Goal: Information Seeking & Learning: Learn about a topic

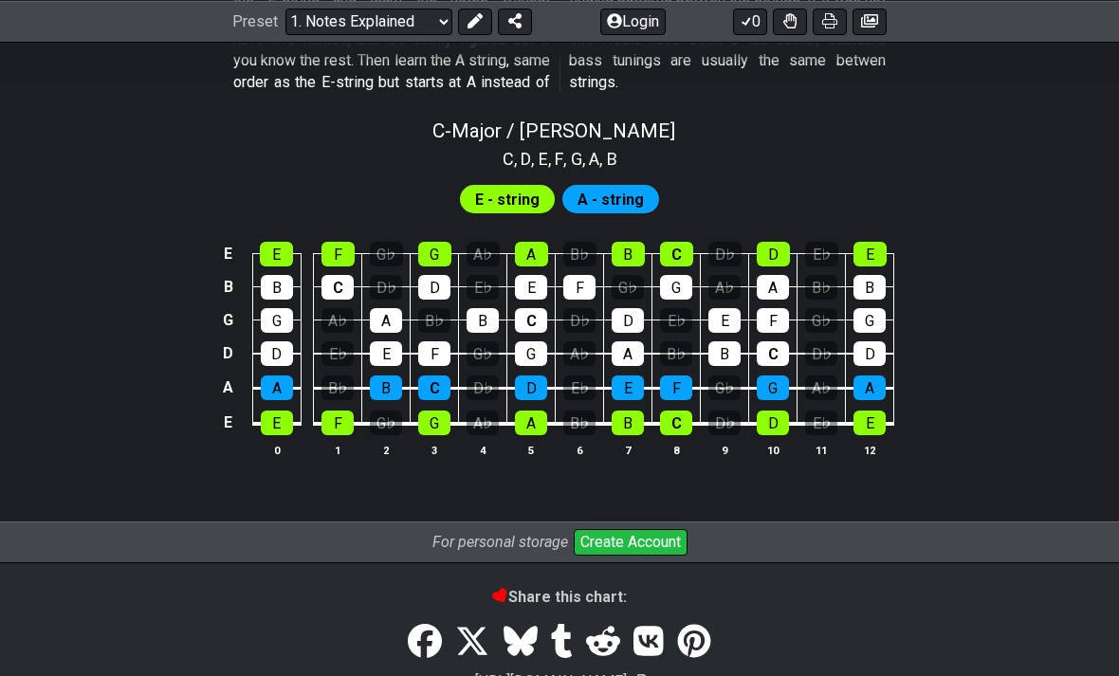
scroll to position [1840, 0]
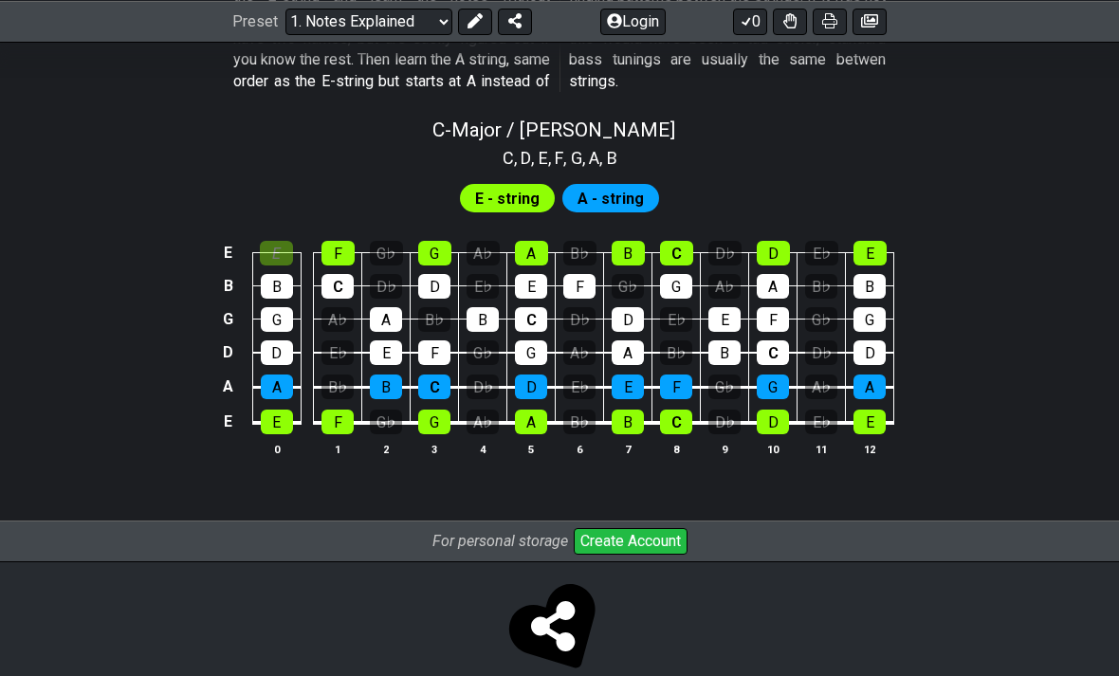
click at [261, 220] on td "E" at bounding box center [276, 236] width 48 height 33
click at [261, 252] on td "B" at bounding box center [276, 268] width 48 height 33
click at [274, 274] on div "B" at bounding box center [277, 286] width 32 height 25
click at [271, 220] on td "E" at bounding box center [276, 236] width 48 height 33
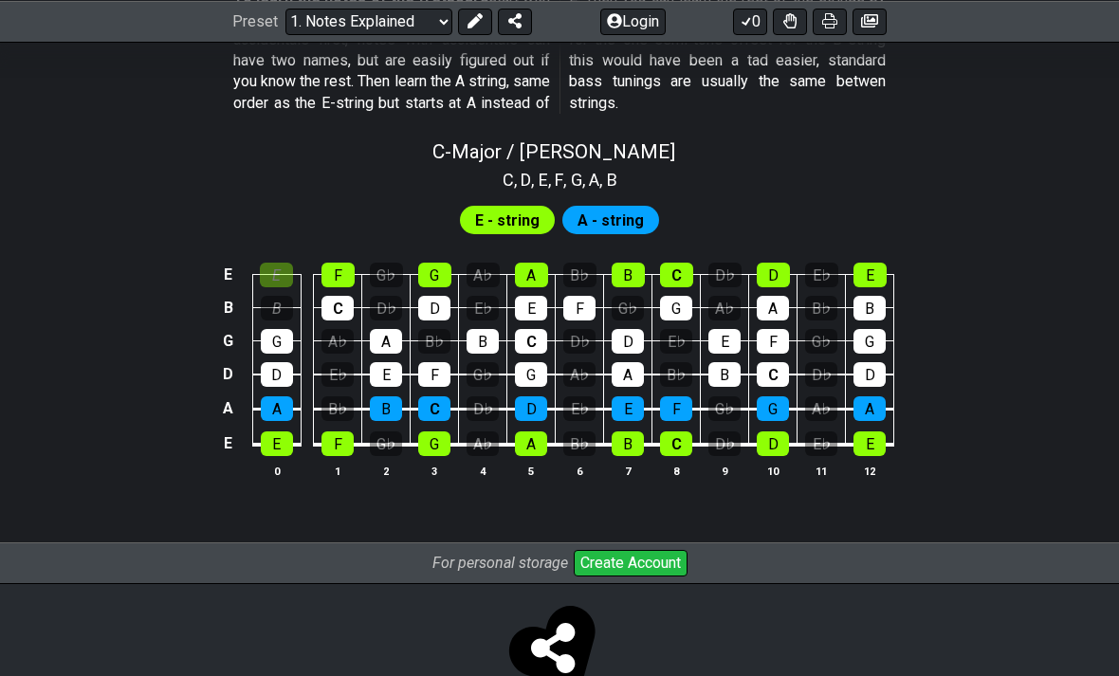
scroll to position [1818, 0]
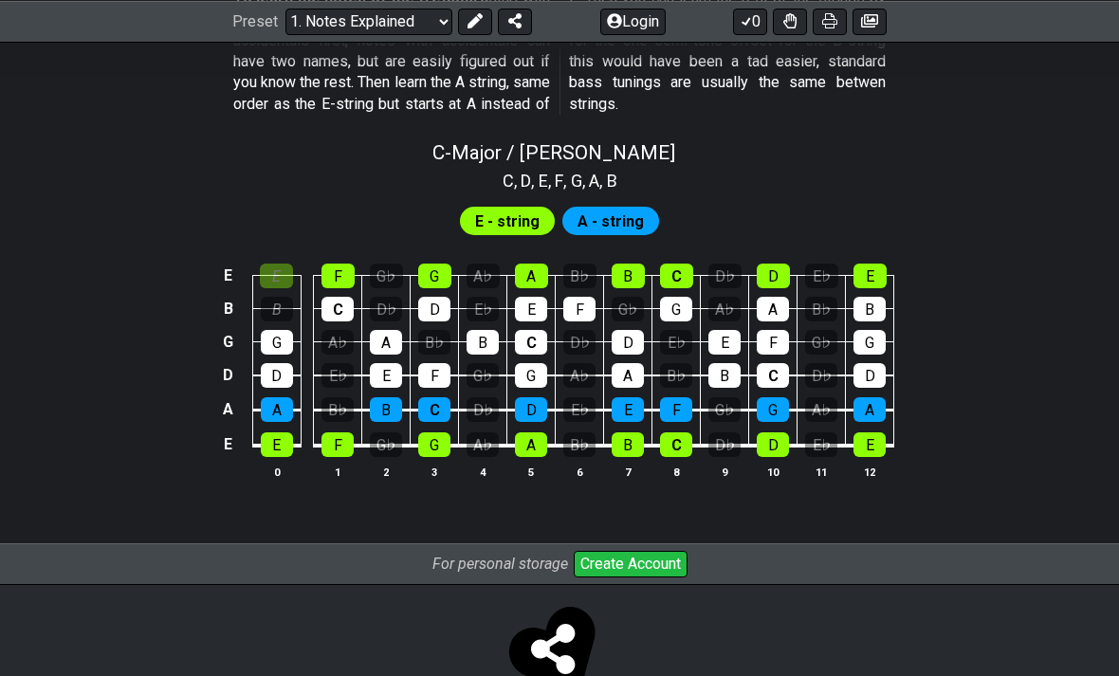
click at [471, 210] on div "E - string" at bounding box center [507, 221] width 95 height 28
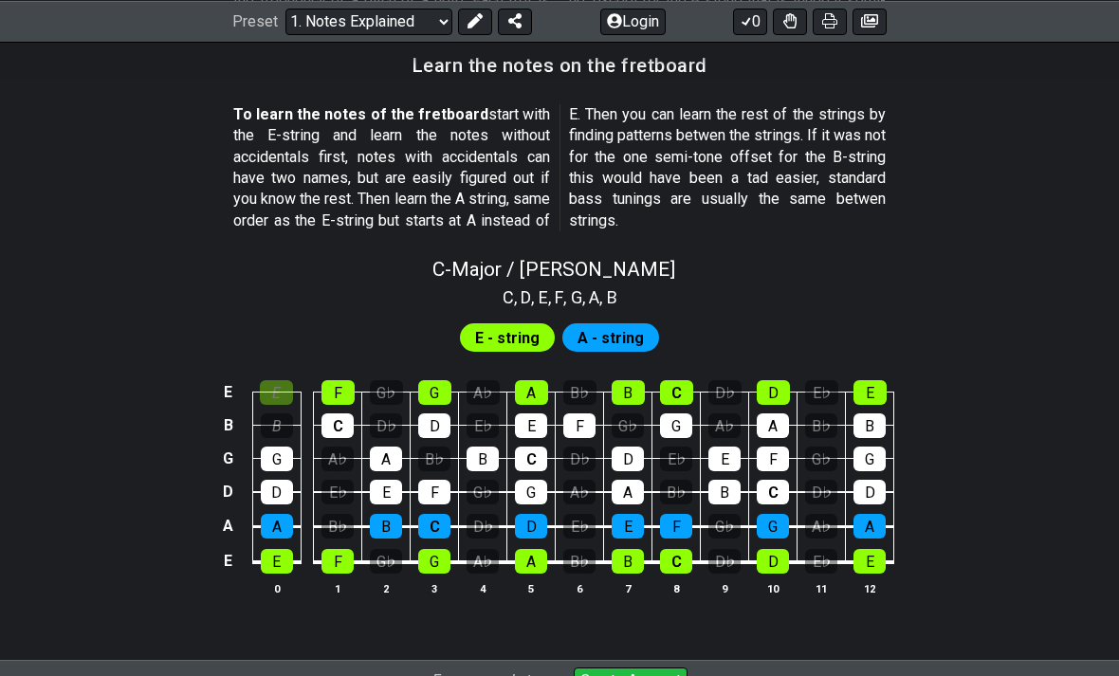
scroll to position [1704, 0]
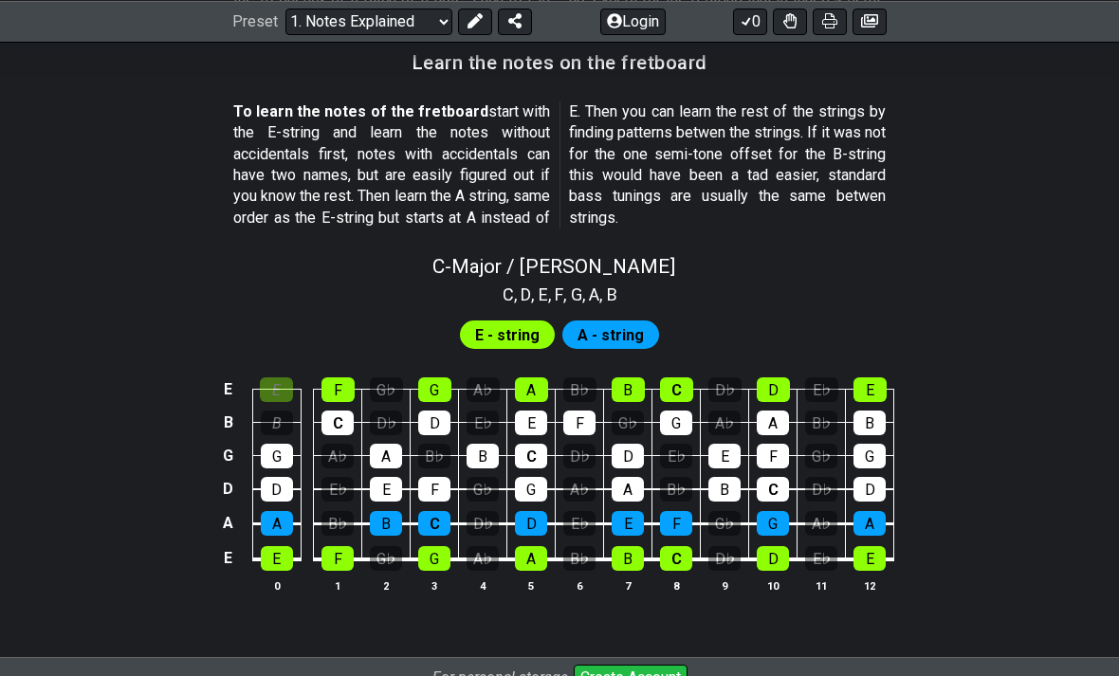
click at [637, 321] on span "A - string" at bounding box center [610, 334] width 66 height 27
click at [618, 321] on span "A - string" at bounding box center [610, 334] width 66 height 27
click at [530, 326] on span "E - string" at bounding box center [507, 334] width 64 height 27
click at [283, 444] on div "G" at bounding box center [277, 456] width 32 height 25
click at [281, 477] on div "D" at bounding box center [277, 489] width 32 height 25
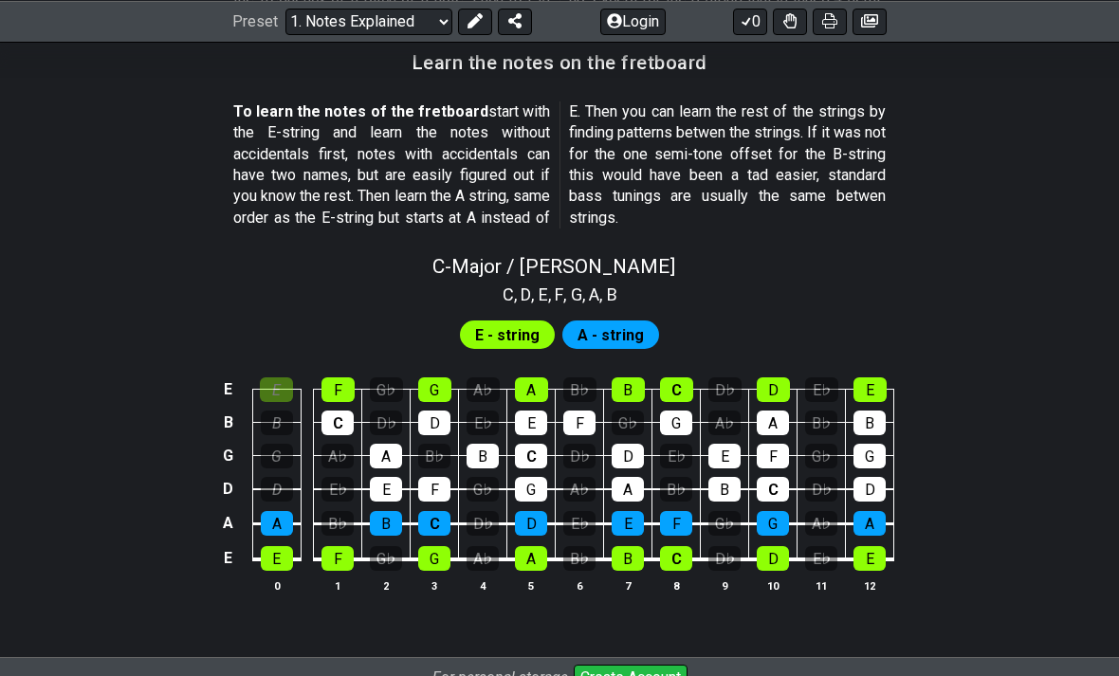
click at [287, 516] on div "A" at bounding box center [277, 523] width 32 height 25
click at [283, 477] on div "D" at bounding box center [277, 489] width 32 height 25
click at [294, 523] on td "E" at bounding box center [276, 541] width 48 height 36
click at [283, 445] on div "G" at bounding box center [277, 456] width 32 height 25
click at [283, 444] on div "G" at bounding box center [277, 456] width 32 height 25
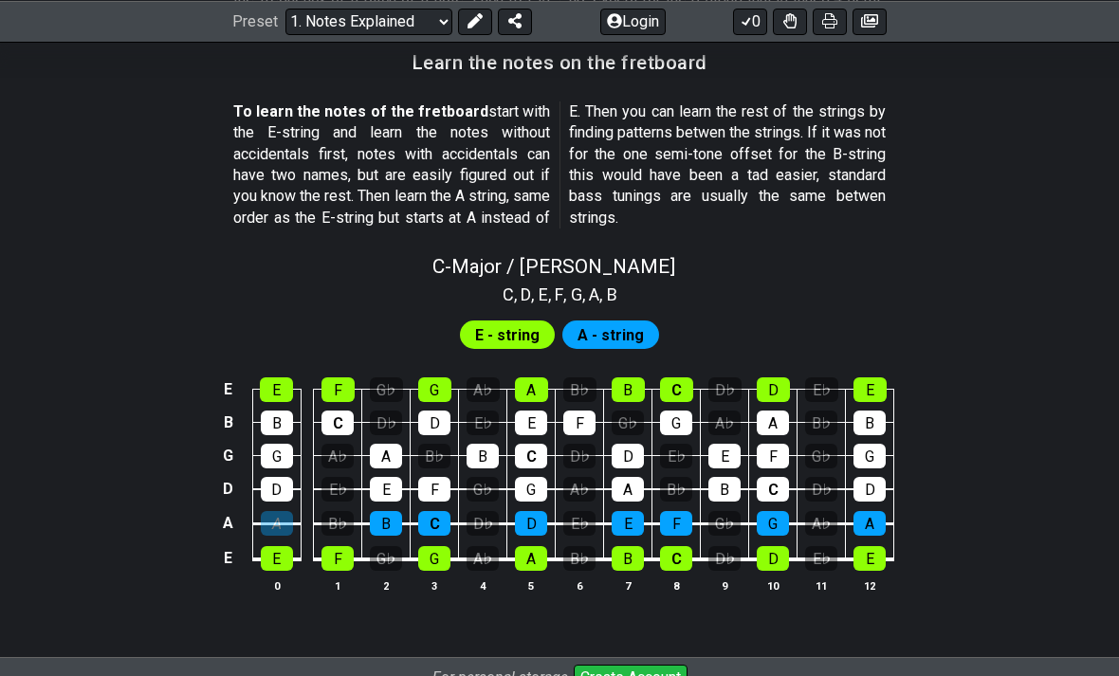
click at [283, 377] on div "E" at bounding box center [276, 389] width 33 height 25
click at [287, 511] on div "A" at bounding box center [277, 523] width 32 height 25
click at [278, 378] on div "E" at bounding box center [276, 389] width 33 height 25
click at [292, 377] on div "E" at bounding box center [276, 389] width 33 height 25
click at [387, 377] on div "G♭" at bounding box center [386, 389] width 33 height 25
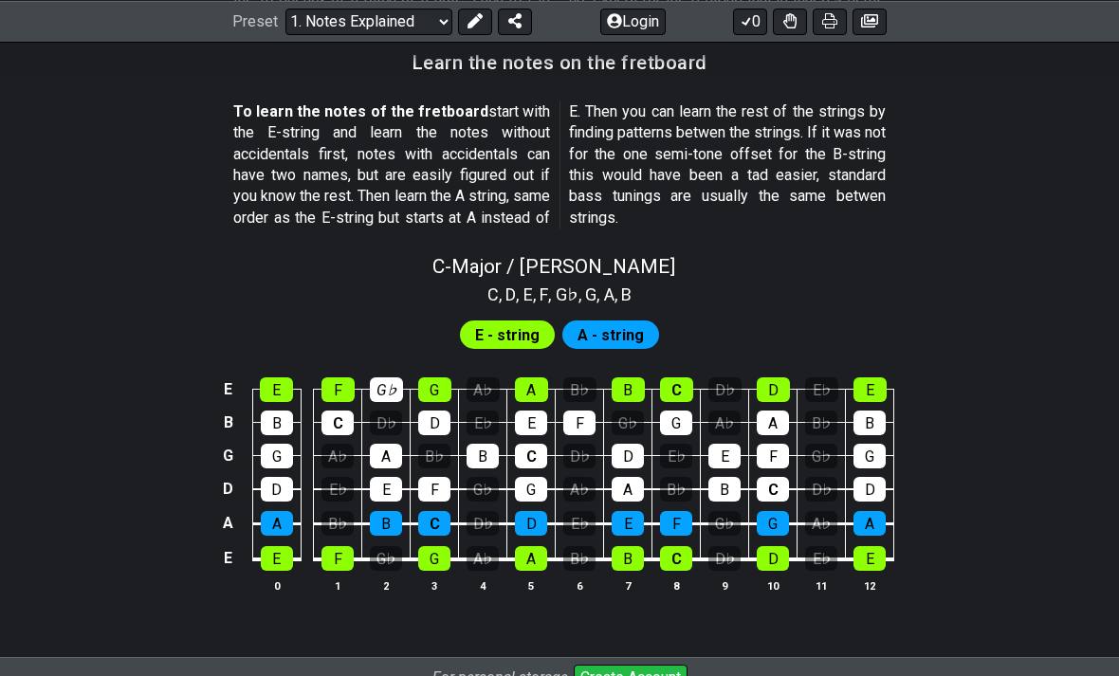
click at [393, 411] on div "D♭" at bounding box center [386, 423] width 32 height 25
click at [341, 444] on div "A♭" at bounding box center [337, 456] width 32 height 25
click at [348, 511] on div "B♭" at bounding box center [337, 523] width 32 height 25
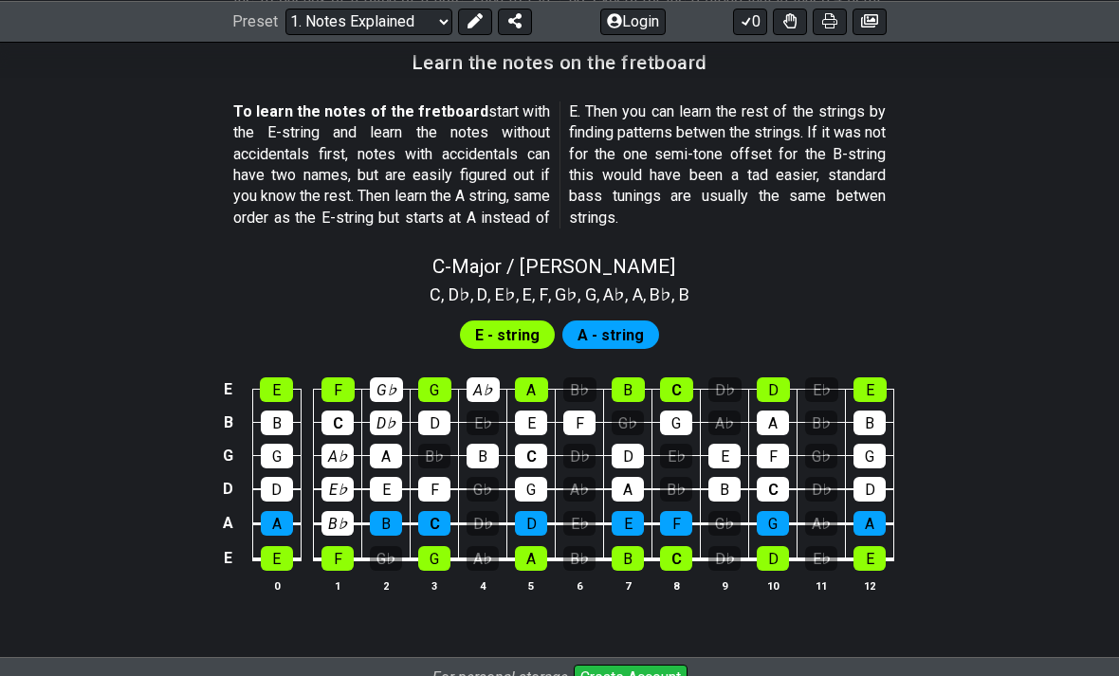
click at [480, 377] on div "A♭" at bounding box center [482, 389] width 33 height 25
click at [443, 444] on div "B♭" at bounding box center [434, 456] width 32 height 25
click at [387, 546] on div "G♭" at bounding box center [386, 558] width 32 height 25
click at [496, 546] on div "A♭" at bounding box center [482, 558] width 32 height 25
click at [495, 546] on div "A♭" at bounding box center [482, 558] width 32 height 25
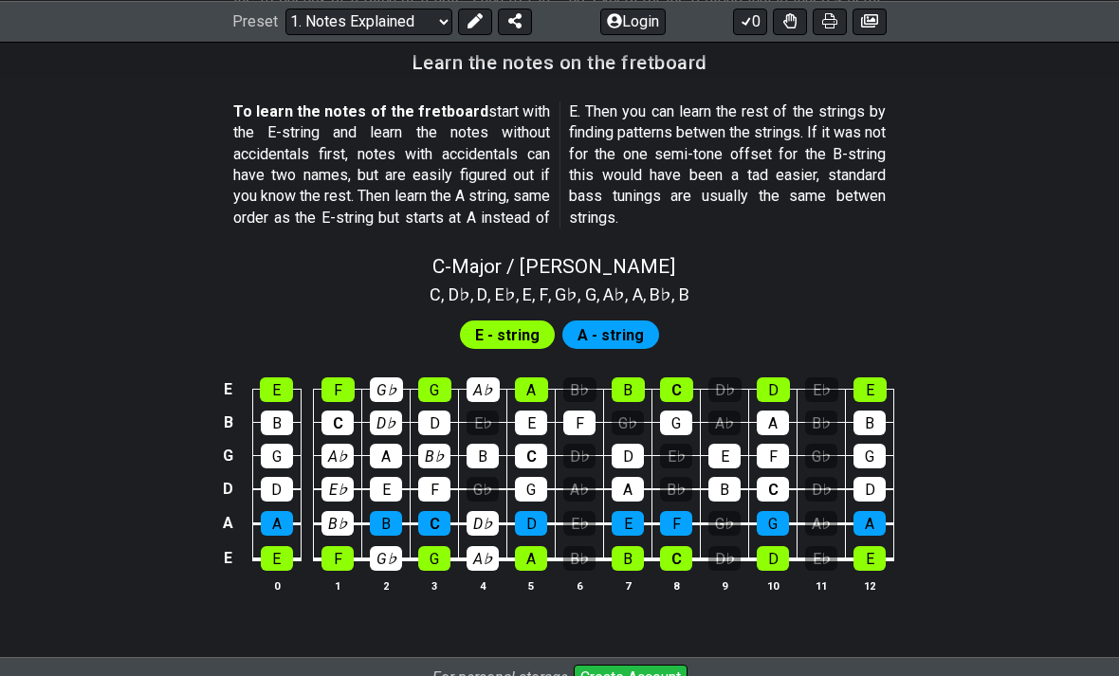
click at [485, 477] on div "G♭" at bounding box center [482, 489] width 32 height 25
click at [482, 411] on div "E♭" at bounding box center [482, 423] width 32 height 25
click at [571, 377] on div "B♭" at bounding box center [579, 389] width 33 height 25
click at [584, 444] on div "D♭" at bounding box center [579, 456] width 32 height 25
click at [583, 444] on div "D♭" at bounding box center [579, 456] width 32 height 25
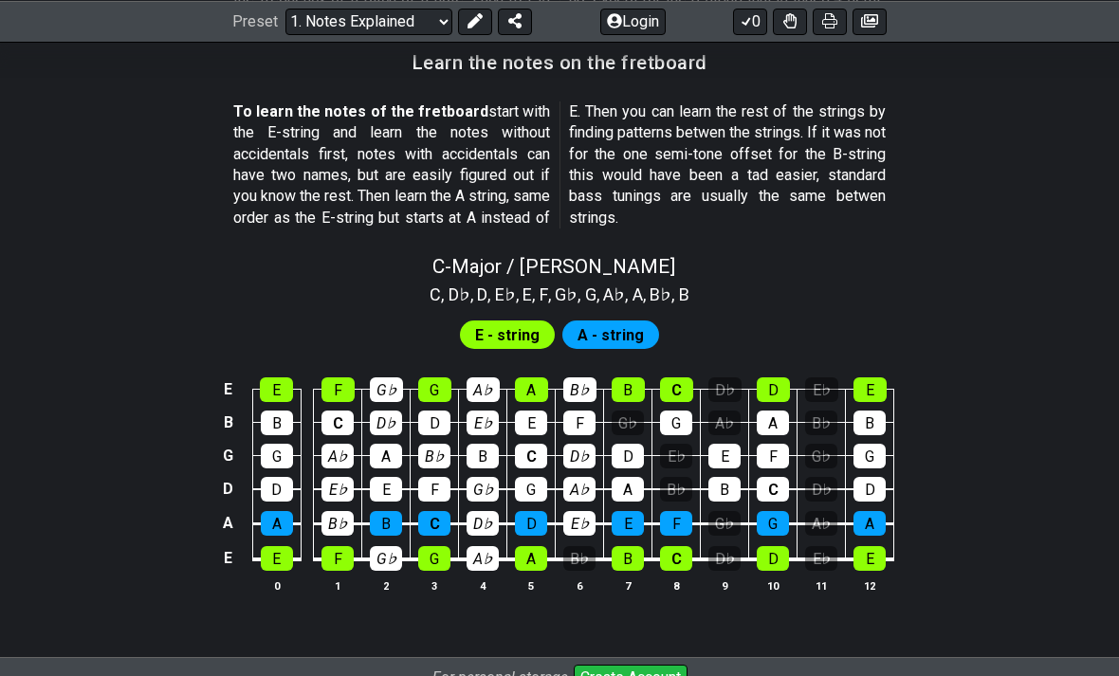
click at [587, 511] on div "E♭" at bounding box center [579, 523] width 32 height 25
click at [586, 511] on div "E♭" at bounding box center [579, 523] width 32 height 25
click at [640, 411] on div "G♭" at bounding box center [628, 423] width 32 height 25
click at [685, 444] on div "E♭" at bounding box center [676, 456] width 32 height 25
click at [686, 477] on div "B♭" at bounding box center [676, 489] width 32 height 25
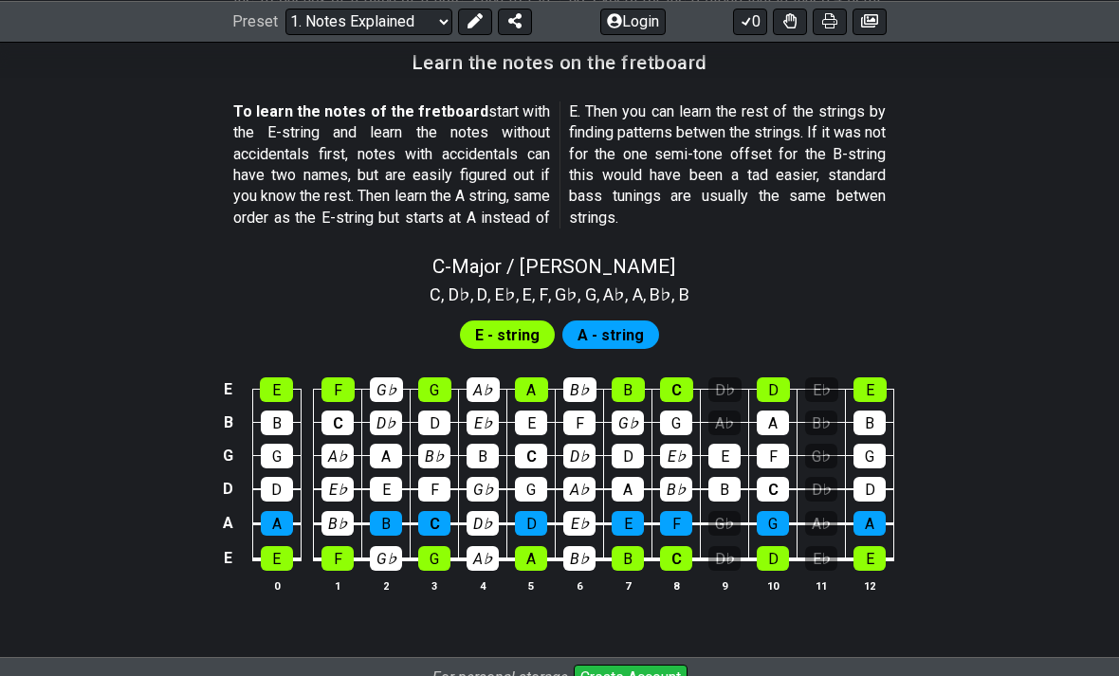
click at [586, 546] on div "B♭" at bounding box center [579, 558] width 32 height 25
click at [741, 534] on td "D♭" at bounding box center [725, 541] width 48 height 36
click at [740, 546] on div "D♭" at bounding box center [724, 558] width 32 height 25
click at [733, 411] on div "A♭" at bounding box center [724, 423] width 32 height 25
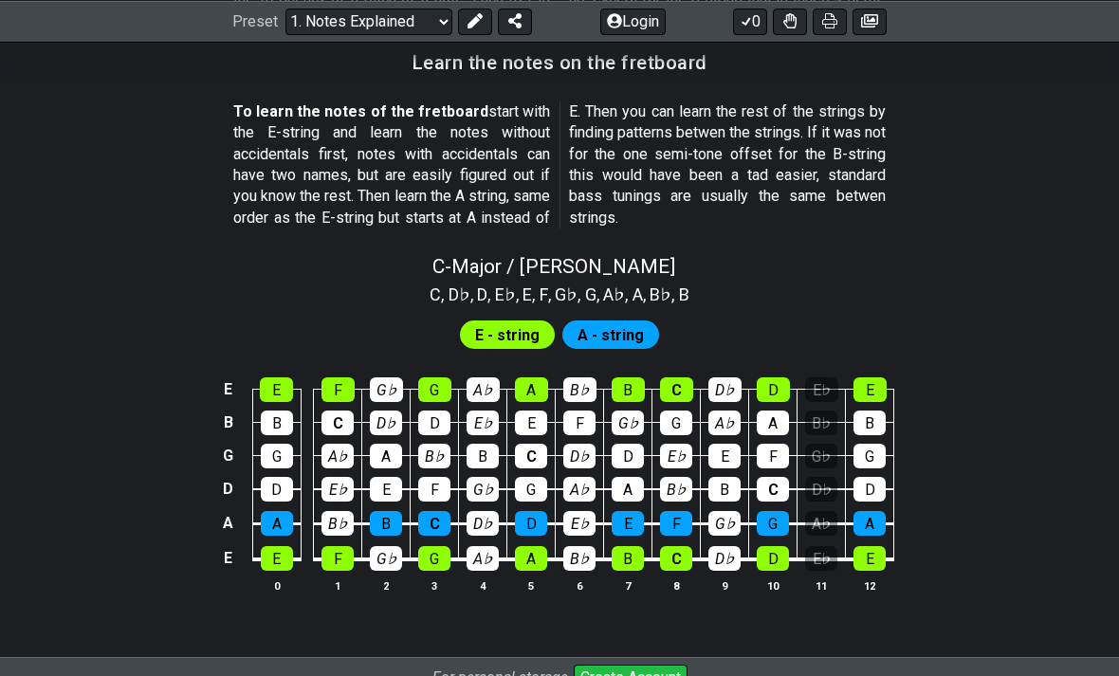
click at [836, 377] on div "E♭" at bounding box center [821, 389] width 33 height 25
click at [827, 444] on div "G♭" at bounding box center [821, 456] width 32 height 25
click at [829, 480] on div "D♭" at bounding box center [821, 489] width 32 height 25
click at [825, 523] on td "E♭" at bounding box center [821, 541] width 48 height 36
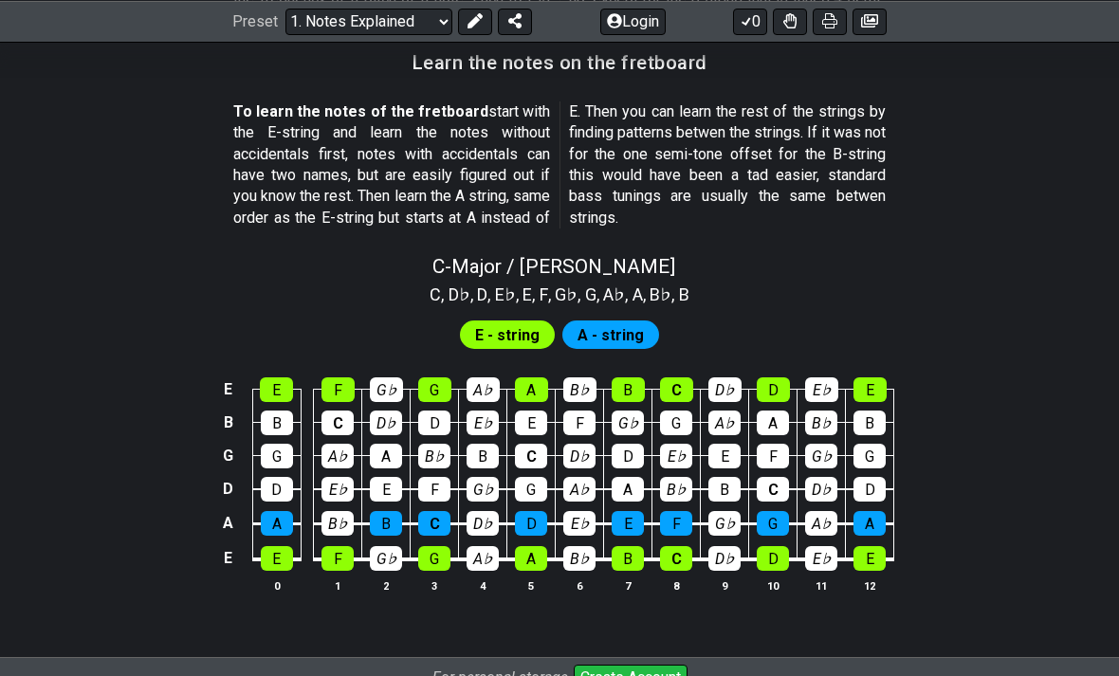
click at [824, 516] on div "A♭" at bounding box center [821, 523] width 32 height 25
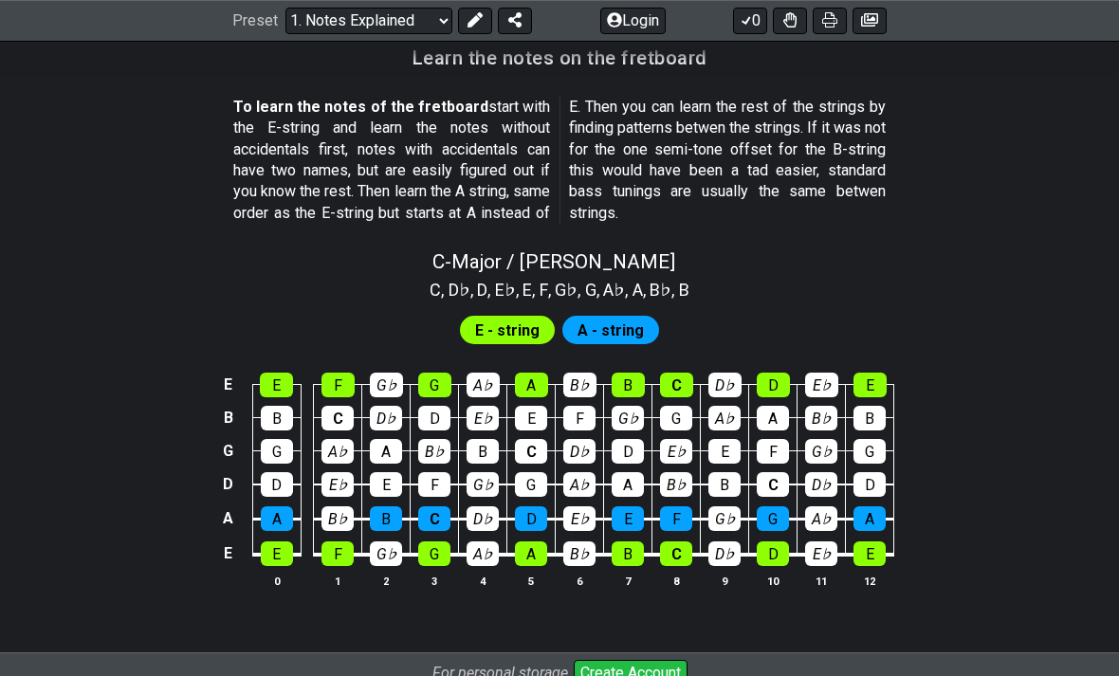
scroll to position [1708, 0]
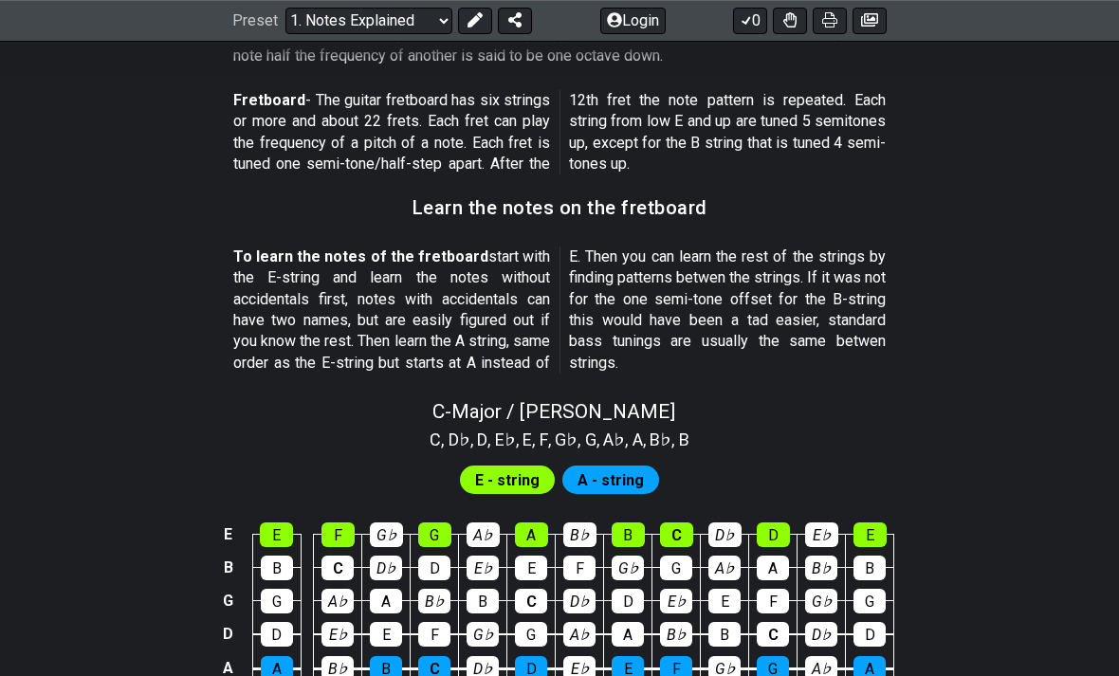
click at [406, 23] on select "Welcome to #fretflip! Initial Preset Custom Preset Minor Pentatonic Major Penta…" at bounding box center [368, 21] width 167 height 27
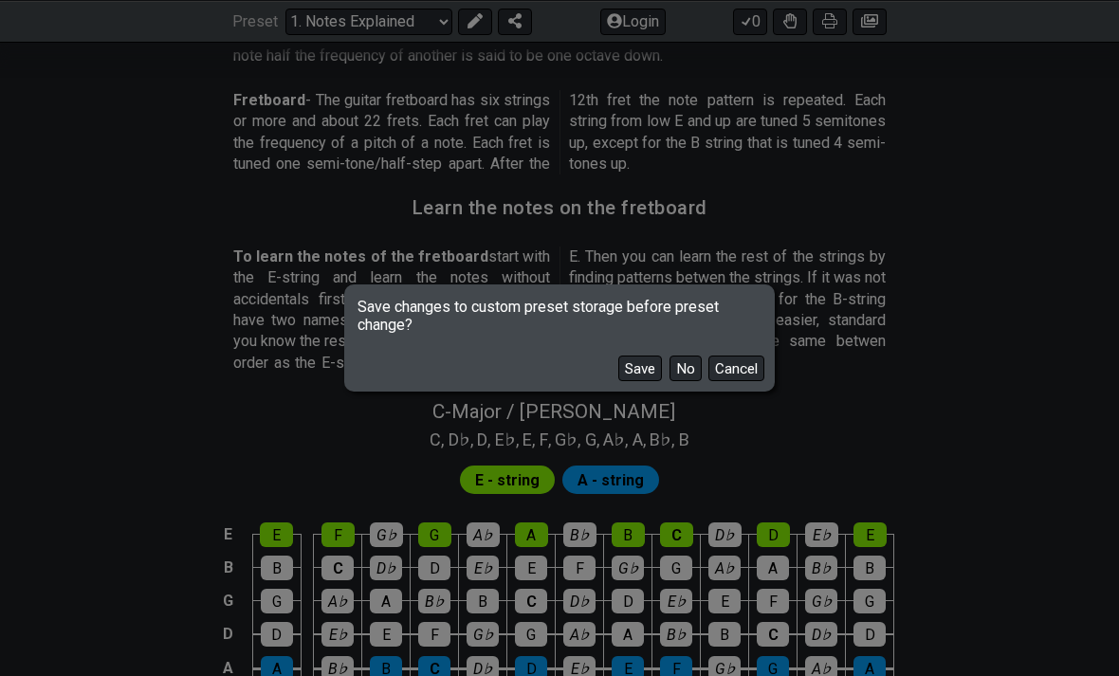
click at [691, 375] on button "No" at bounding box center [685, 369] width 32 height 26
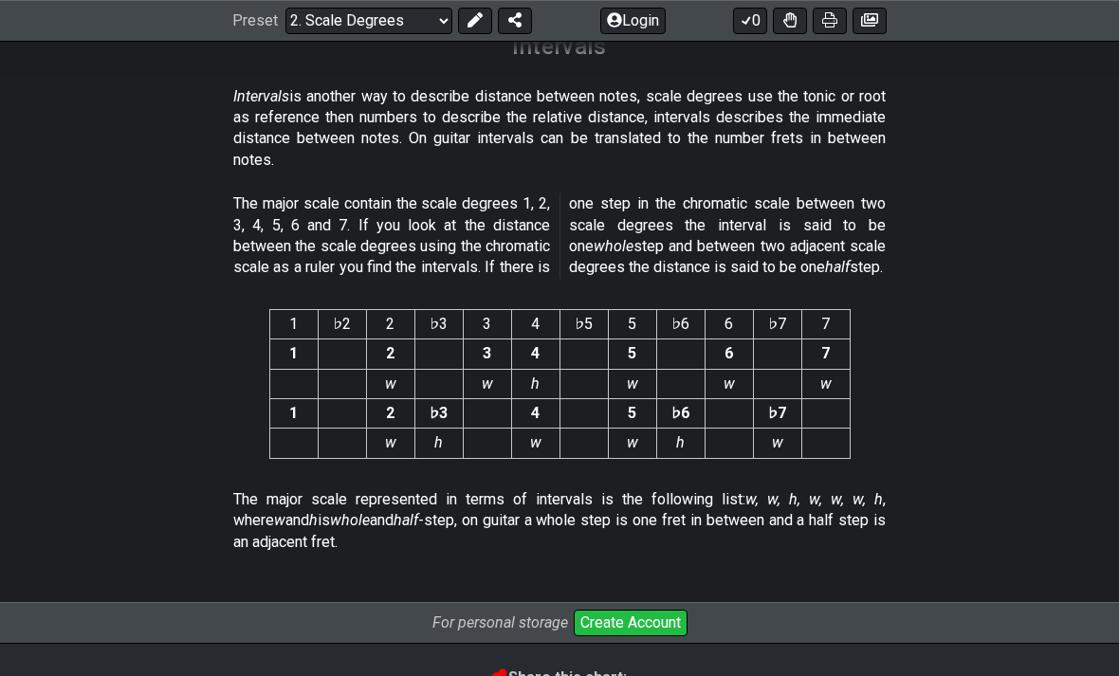
scroll to position [4895, 0]
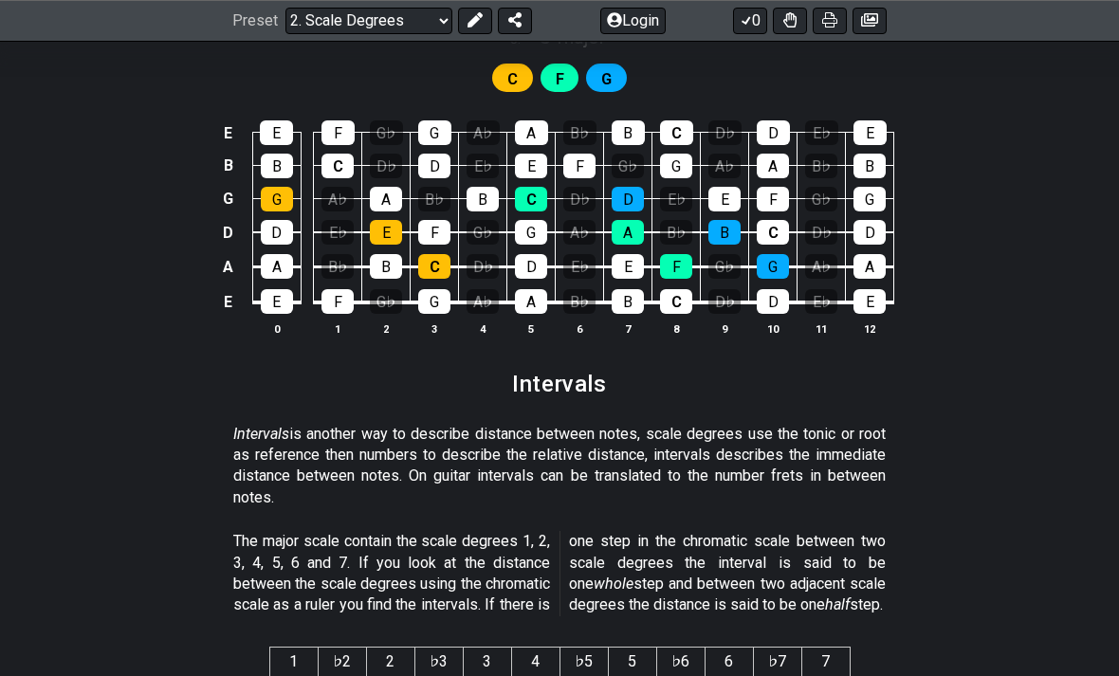
click at [411, 19] on select "Welcome to #fretflip! Initial Preset Custom Preset Minor Pentatonic Major Penta…" at bounding box center [368, 21] width 167 height 27
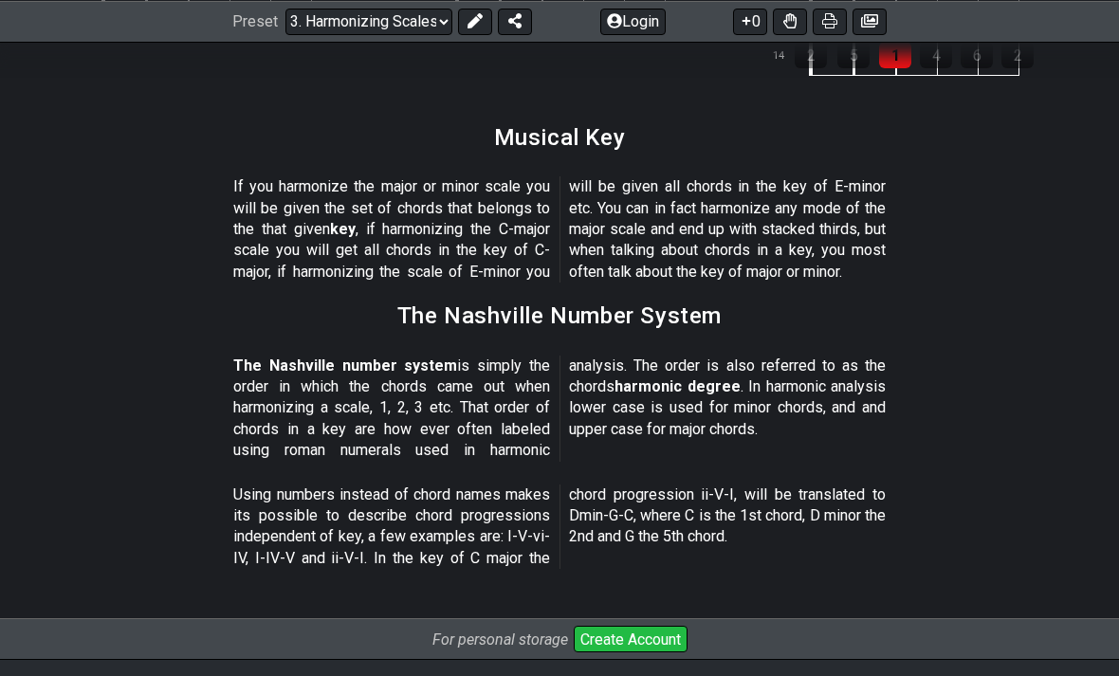
scroll to position [2313, 0]
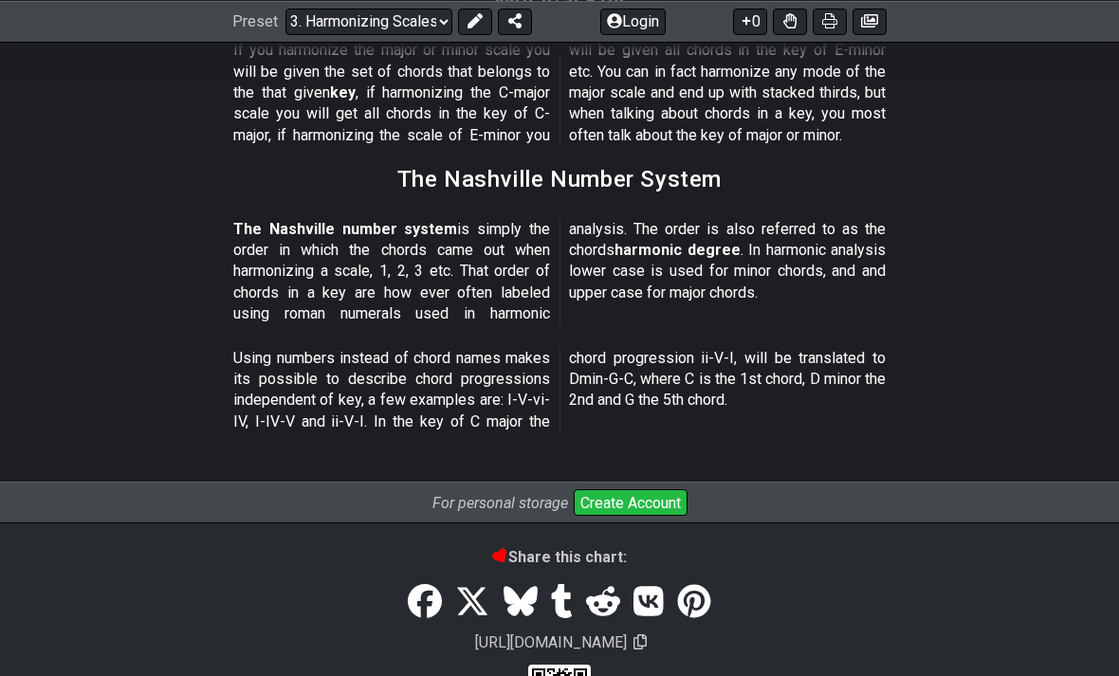
click at [429, 12] on select "Welcome to #fretflip! Initial Preset Custom Preset Minor Pentatonic Major Penta…" at bounding box center [368, 21] width 167 height 27
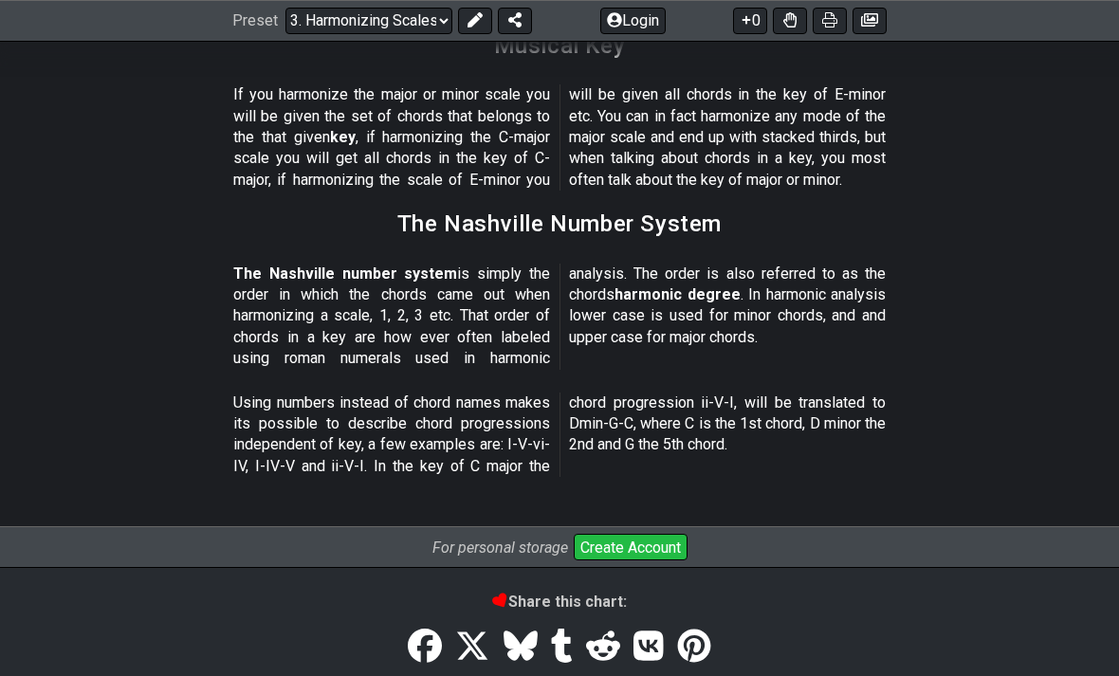
click at [428, 23] on select "Welcome to #fretflip! Initial Preset Custom Preset Minor Pentatonic Major Penta…" at bounding box center [368, 21] width 167 height 27
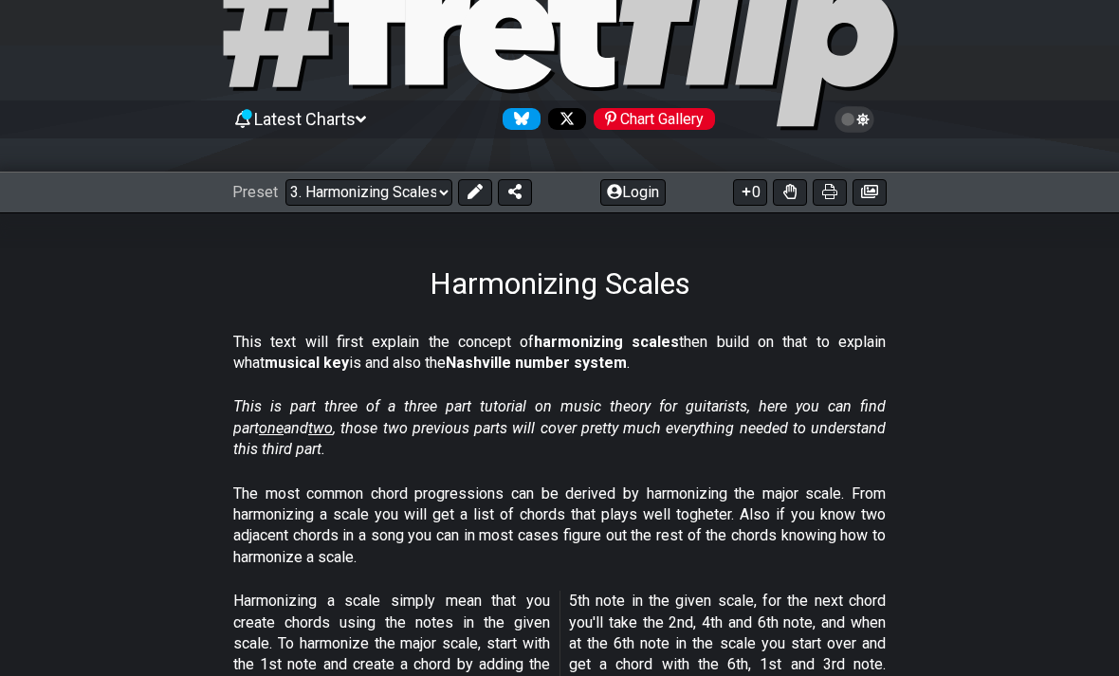
scroll to position [0, 0]
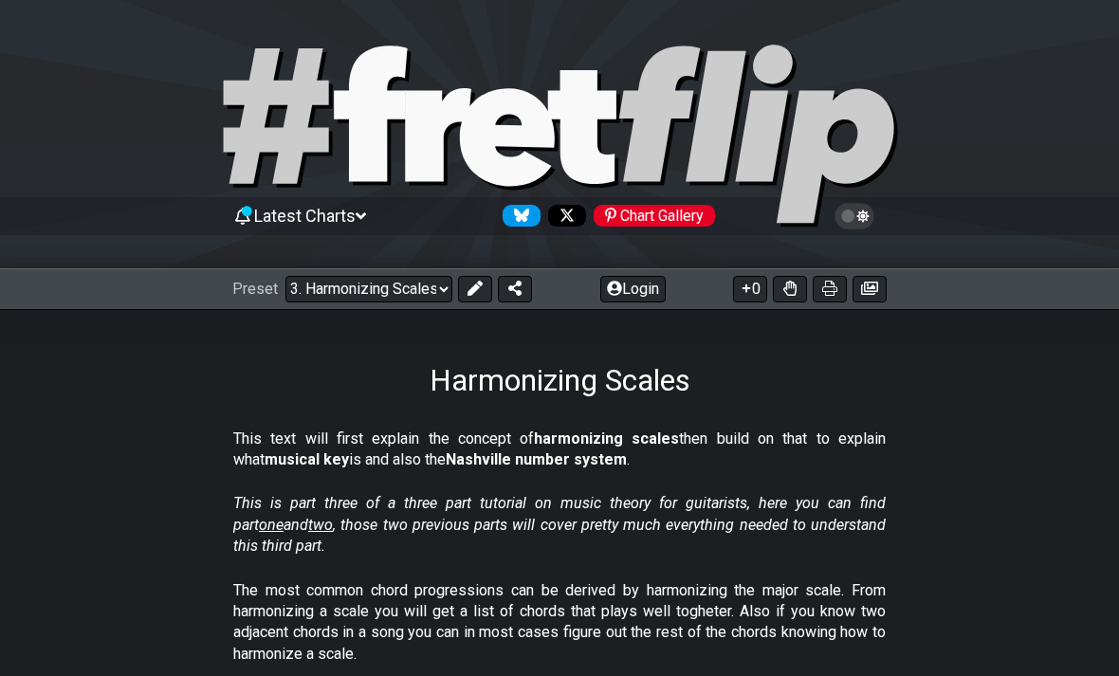
click at [386, 295] on select "Welcome to #fretflip! Initial Preset Custom Preset Minor Pentatonic Major Penta…" at bounding box center [368, 289] width 167 height 27
click at [423, 283] on select "Welcome to #fretflip! Initial Preset Custom Preset Minor Pentatonic Major Penta…" at bounding box center [368, 289] width 167 height 27
click at [356, 215] on span "Latest Charts" at bounding box center [304, 216] width 101 height 20
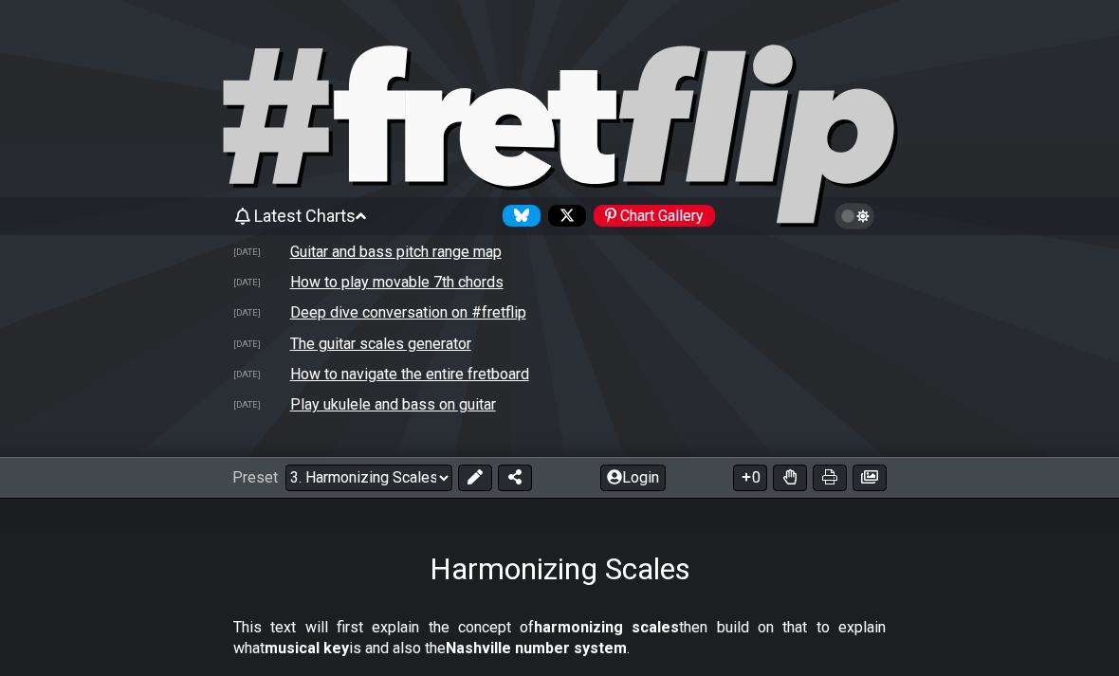
click at [409, 477] on select "Welcome to #fretflip! Initial Preset Custom Preset Minor Pentatonic Major Penta…" at bounding box center [368, 478] width 167 height 27
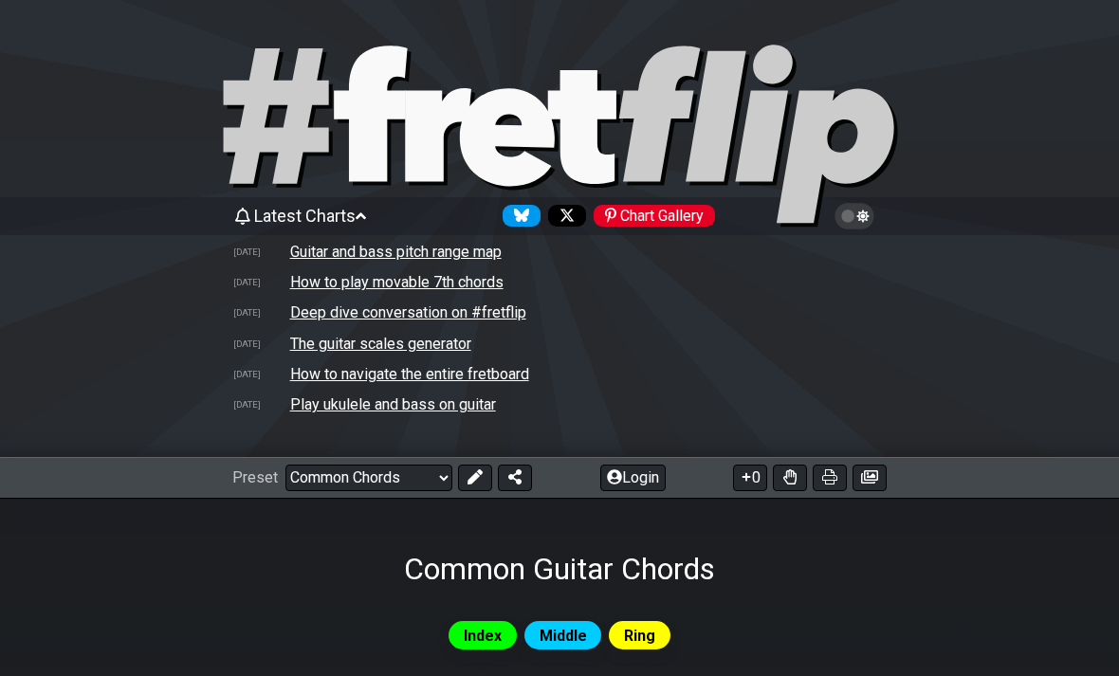
click at [379, 479] on select "Welcome to #fretflip! Initial Preset Custom Preset Minor Pentatonic Major Penta…" at bounding box center [368, 478] width 167 height 27
click at [782, 375] on tr "[DATE] How to navigate the entire fretboard" at bounding box center [559, 373] width 654 height 30
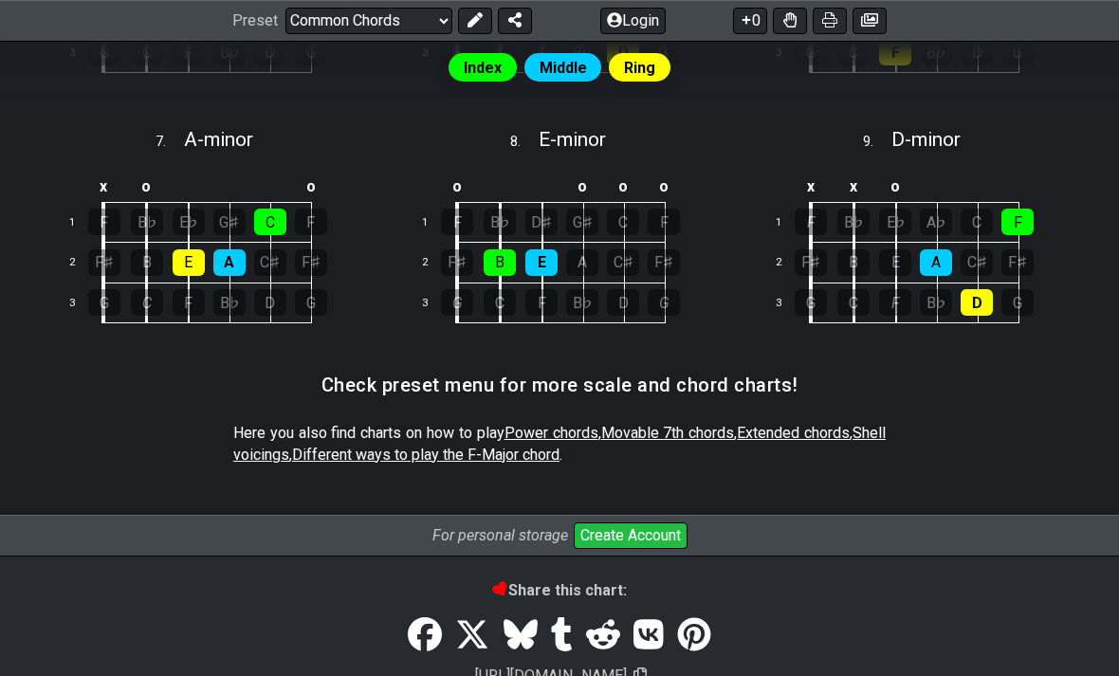
scroll to position [1238, 0]
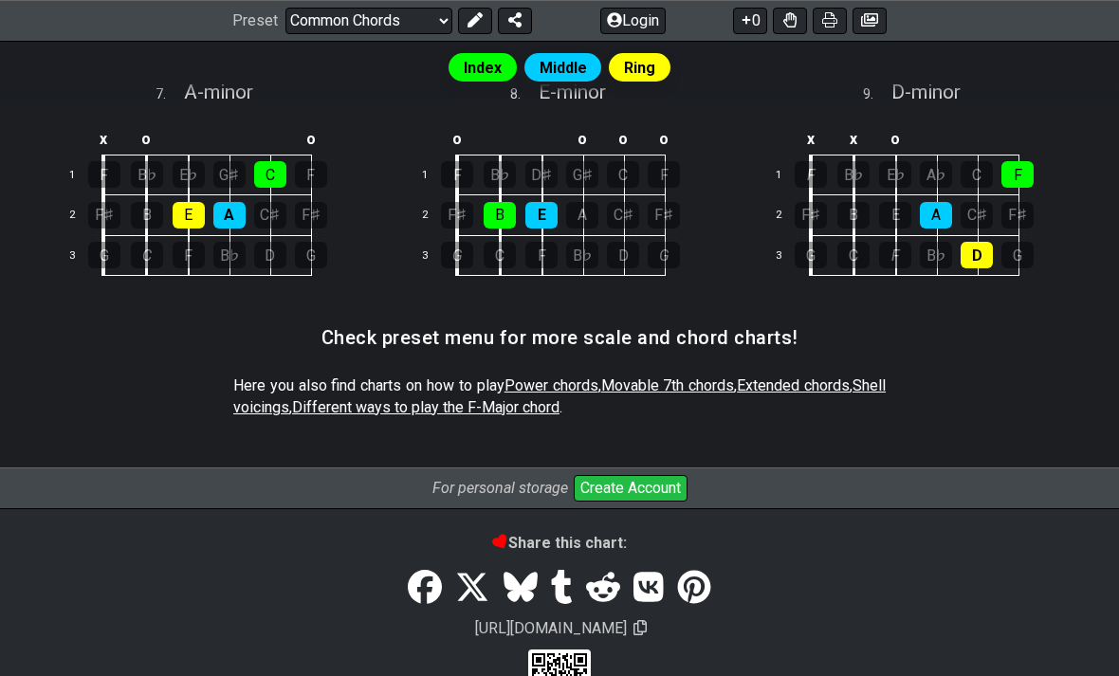
click at [557, 368] on div "Here you also find charts on how to play Power chords , Movable 7th chords , Ex…" at bounding box center [559, 400] width 652 height 65
click at [584, 382] on span "Power chords" at bounding box center [551, 385] width 94 height 18
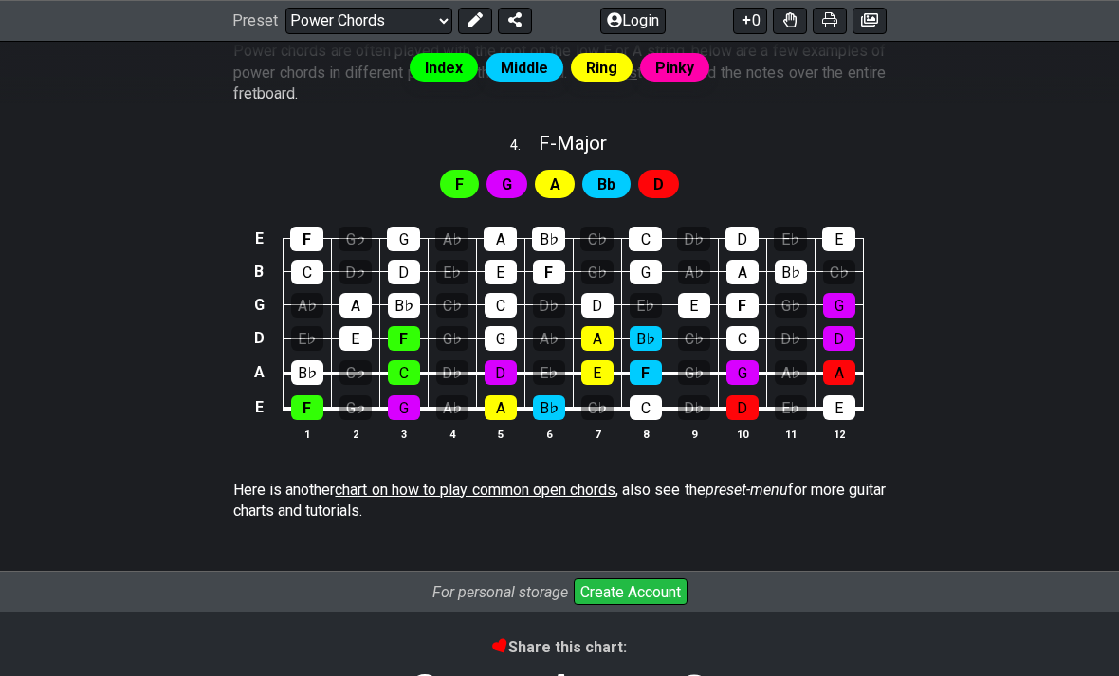
scroll to position [1442, 0]
click at [463, 167] on div "F G A Bb D" at bounding box center [559, 185] width 247 height 36
click at [459, 184] on span "F" at bounding box center [459, 185] width 9 height 27
click at [515, 182] on div "G" at bounding box center [506, 185] width 41 height 28
click at [550, 184] on span "A" at bounding box center [555, 185] width 10 height 27
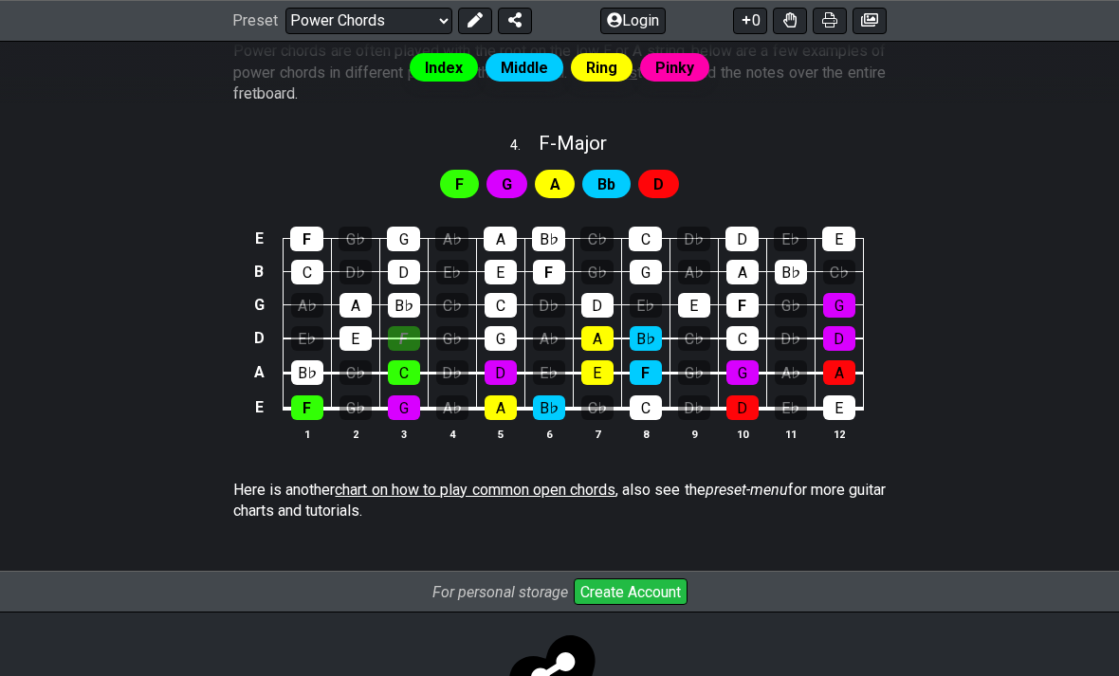
scroll to position [1443, 0]
click at [413, 331] on div "F" at bounding box center [404, 338] width 32 height 25
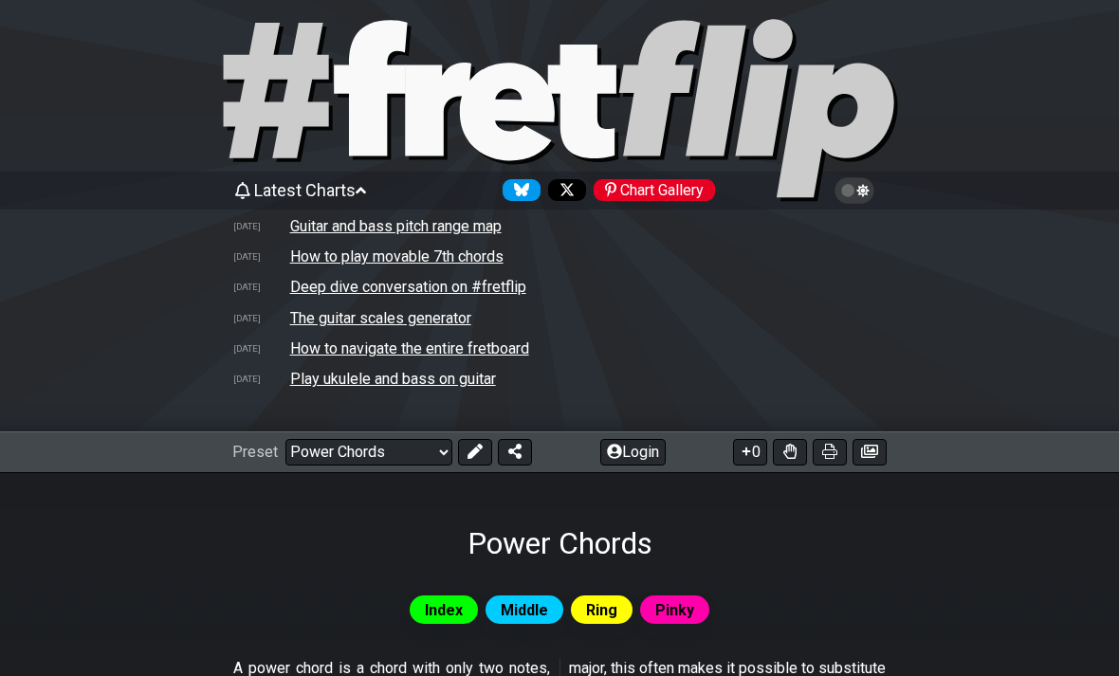
scroll to position [52, 0]
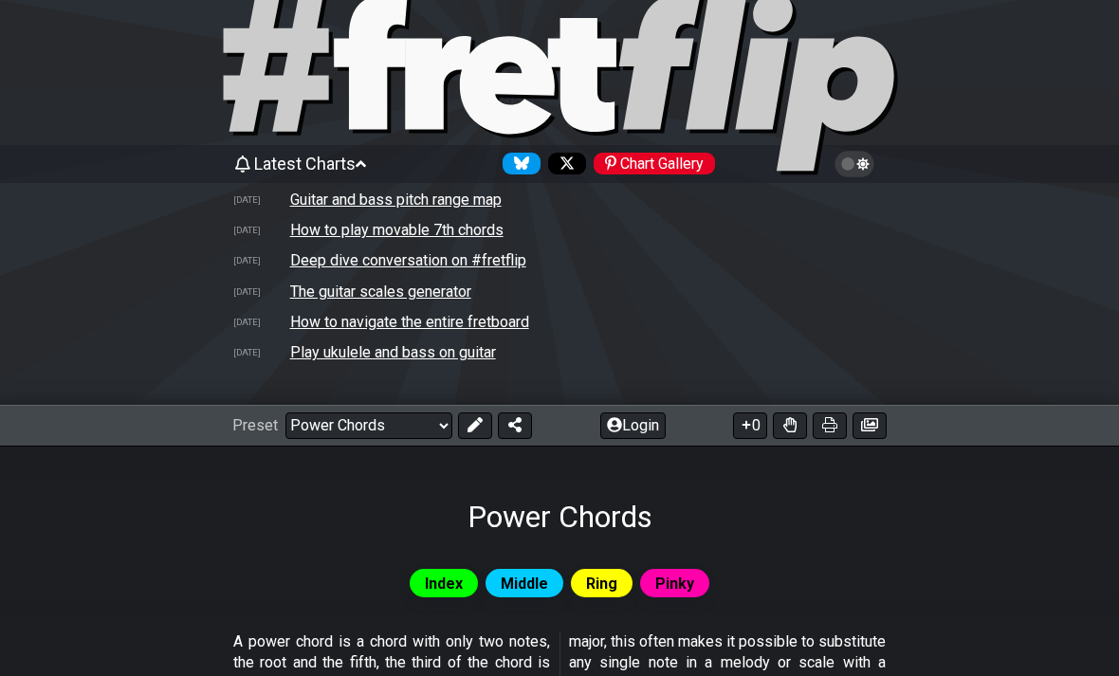
click at [382, 419] on select "Welcome to #fretflip! Initial Preset Custom Preset Minor Pentatonic Major Penta…" at bounding box center [368, 425] width 167 height 27
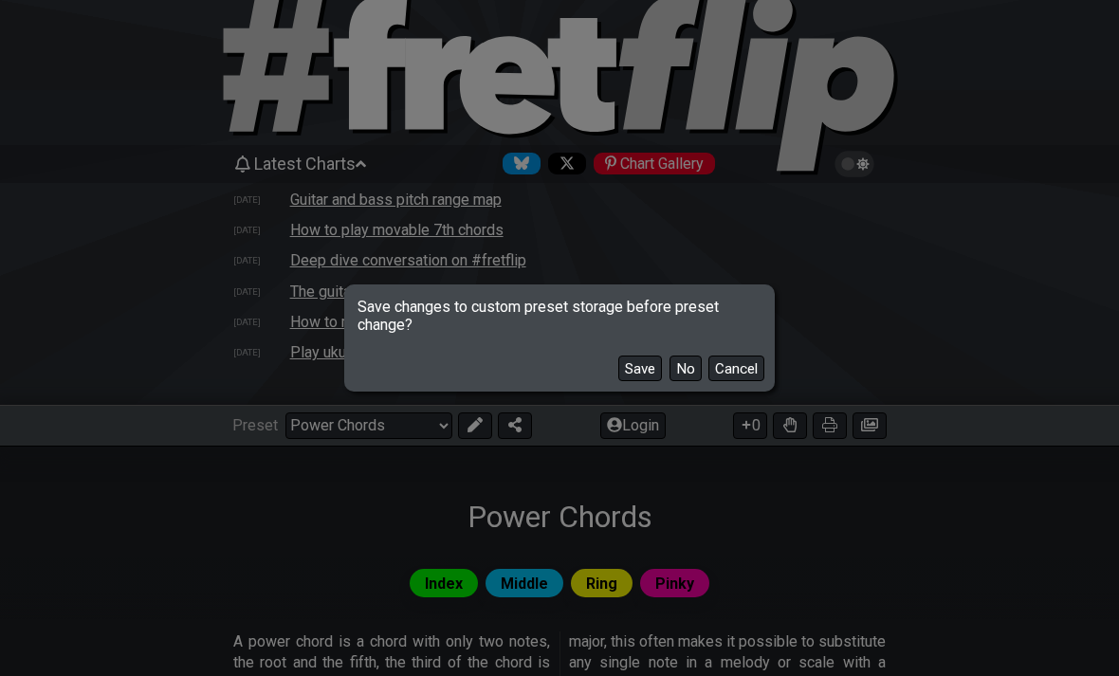
click at [689, 357] on button "No" at bounding box center [685, 369] width 32 height 26
select select "/minor-pentatonic"
select select "C"
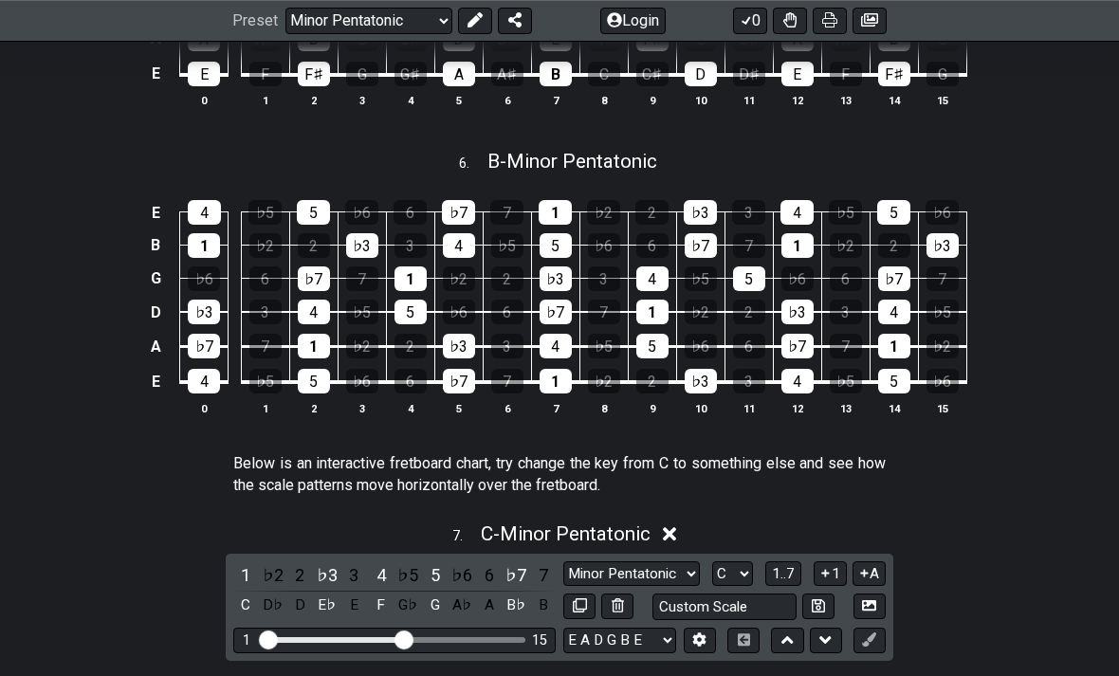
scroll to position [2380, 0]
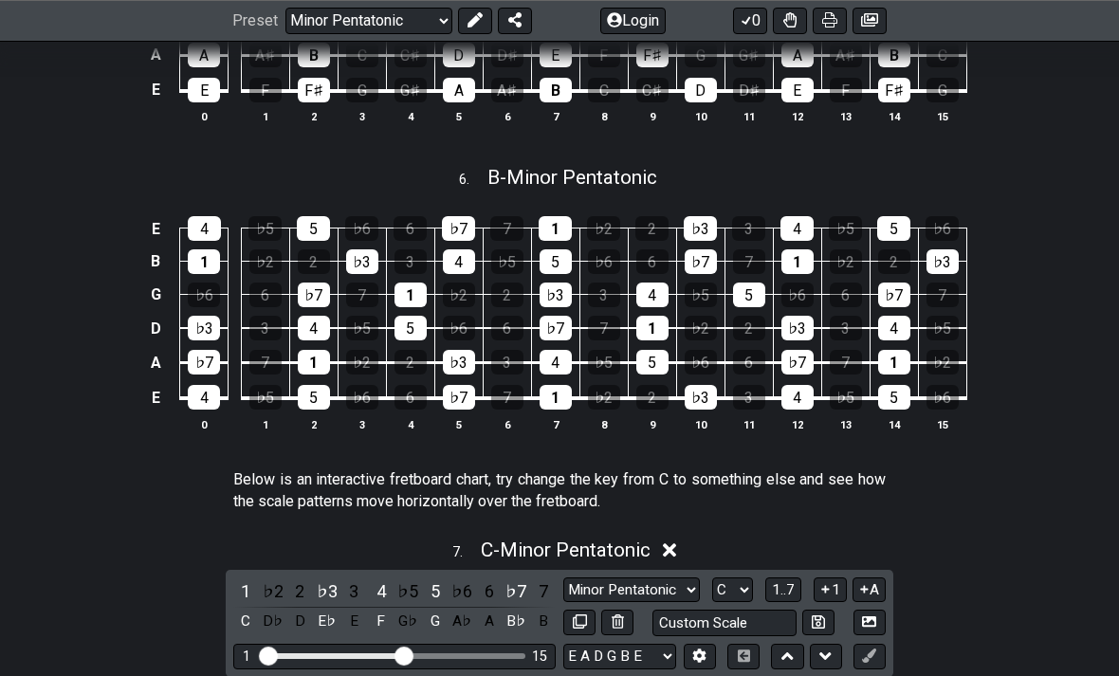
click at [378, 17] on select "Welcome to #fretflip! Initial Preset Custom Preset Minor Pentatonic Major Penta…" at bounding box center [368, 21] width 167 height 27
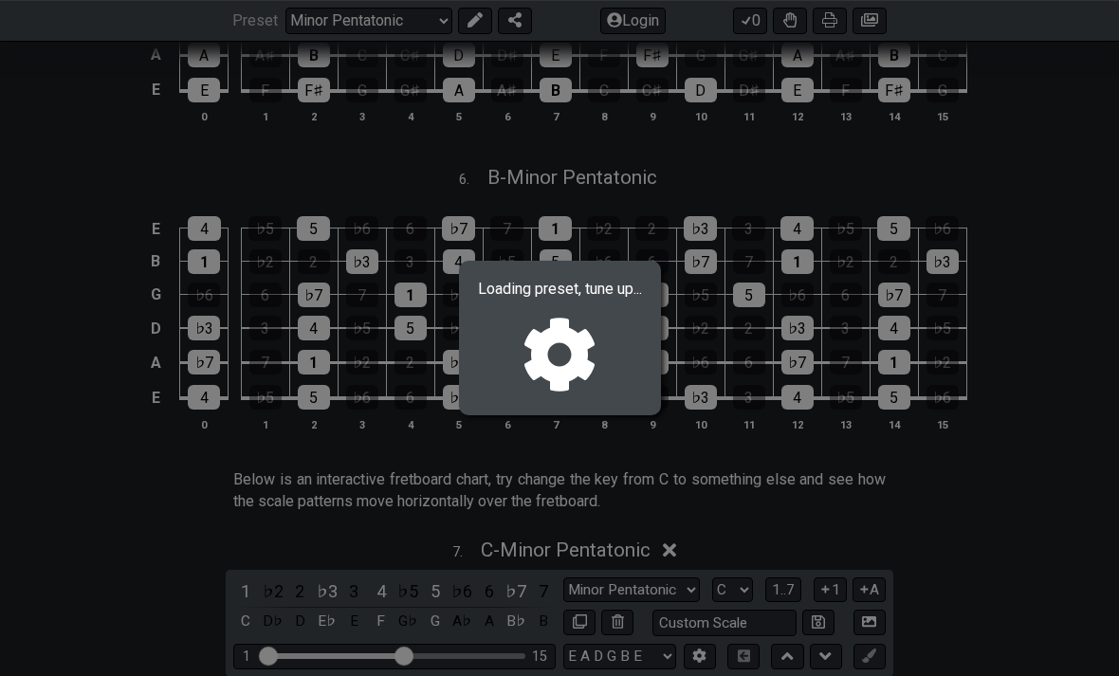
select select "/find-all-notes"
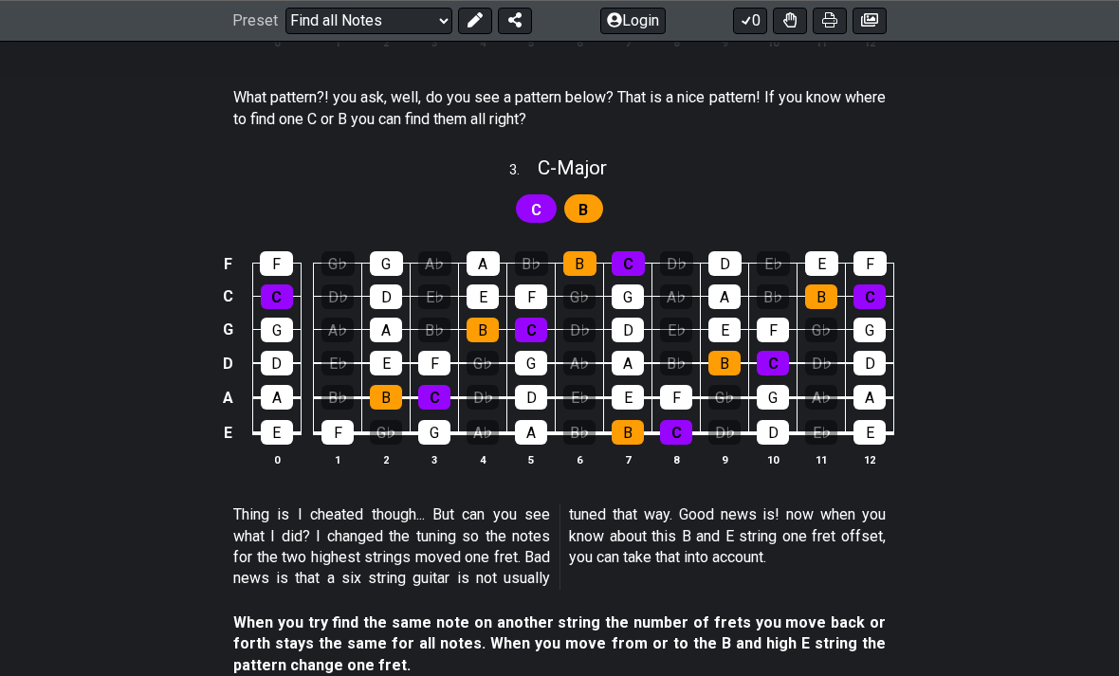
scroll to position [1468, 0]
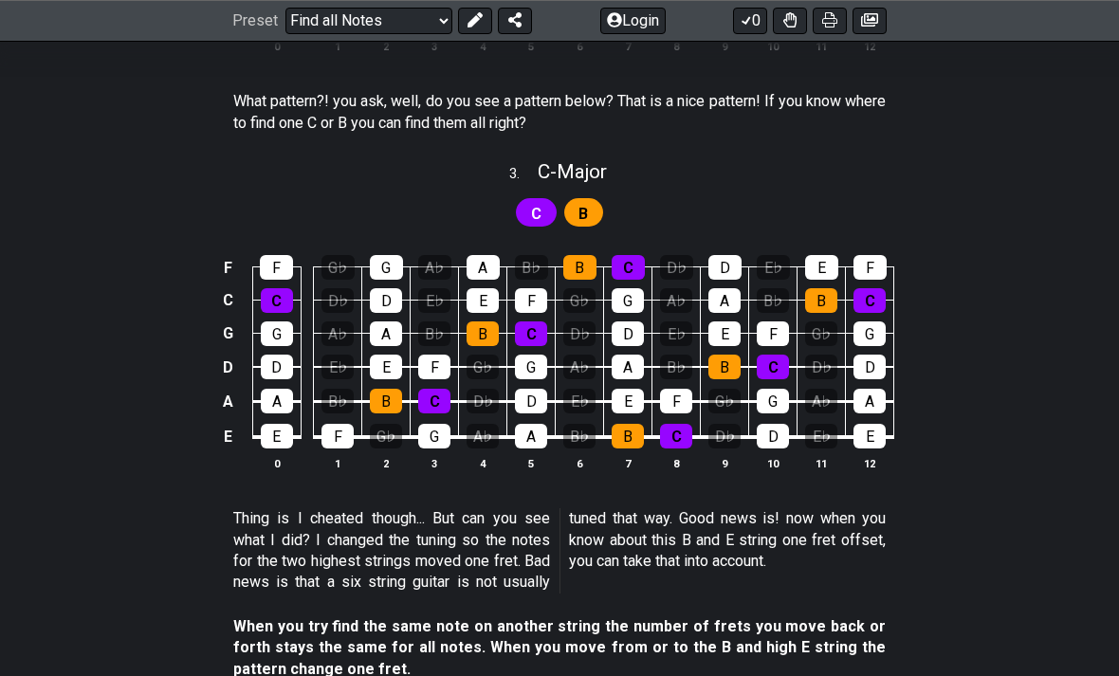
click at [1076, 354] on div "F F G♭ G A♭ A B♭ B C D♭ D E♭ E F C C D♭ D E♭ E F G♭ G A♭ A B♭ B C G G A♭ A B♭ B…" at bounding box center [559, 363] width 1119 height 266
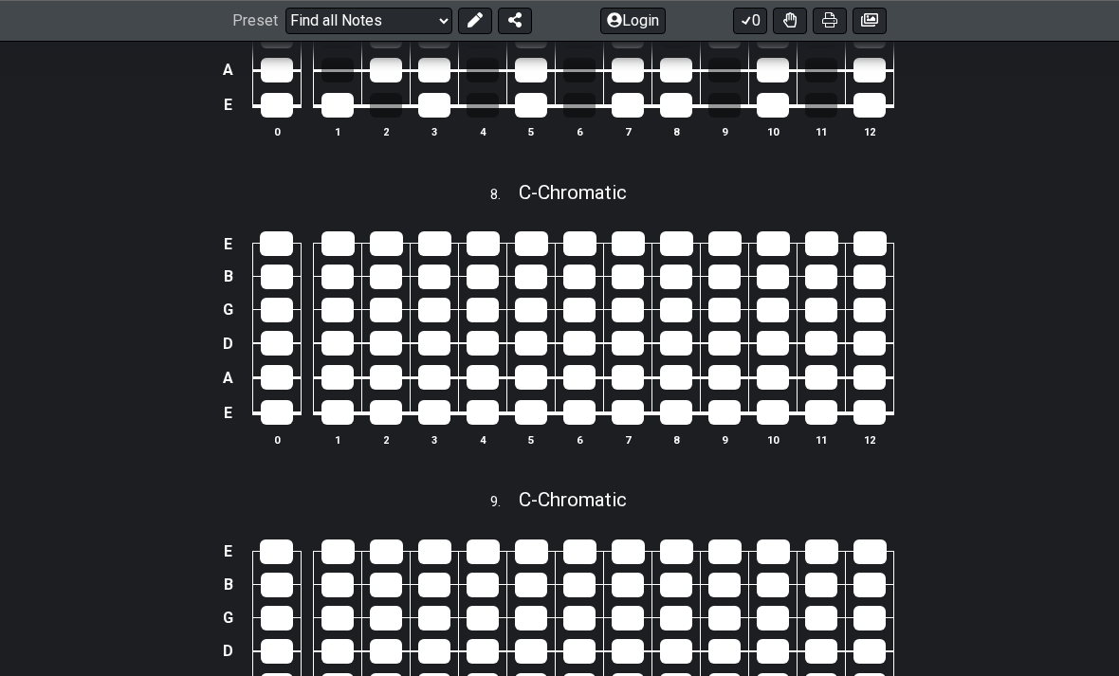
scroll to position [3686, 0]
